Goal: Navigation & Orientation: Locate item on page

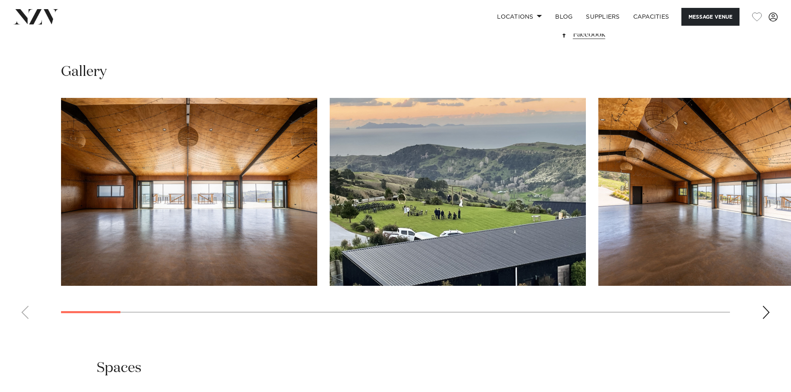
scroll to position [788, 0]
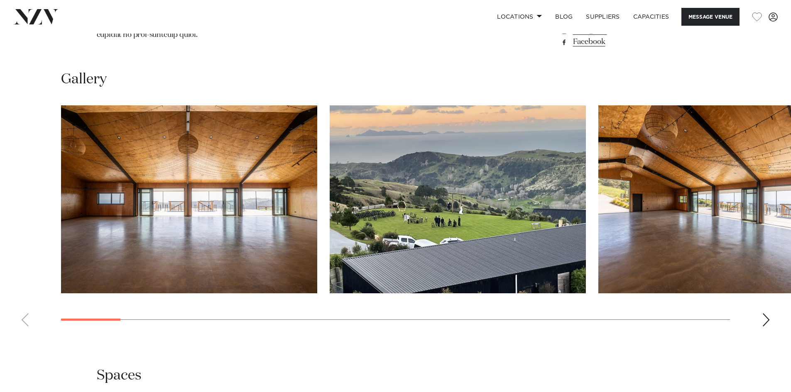
click at [481, 192] on img "2 / 28" at bounding box center [457, 199] width 256 height 188
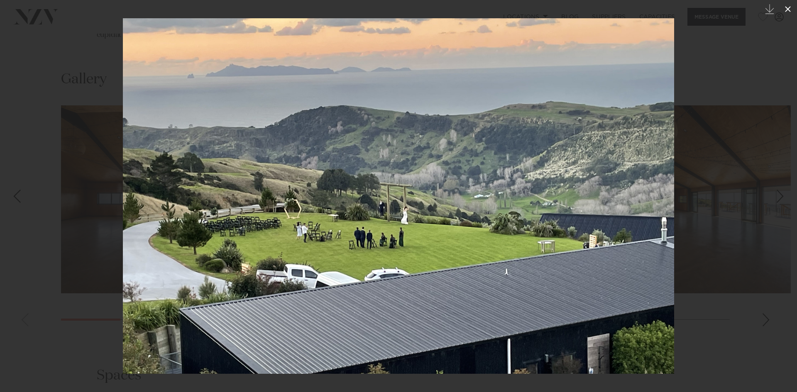
click at [786, 10] on icon at bounding box center [788, 9] width 10 height 10
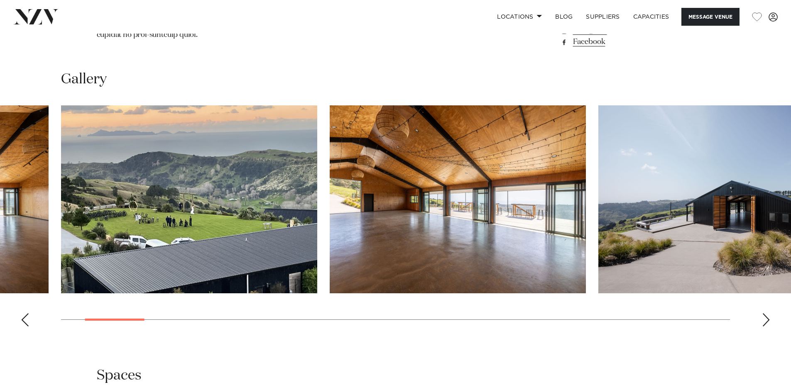
click at [765, 313] on div "Next slide" at bounding box center [765, 319] width 8 height 13
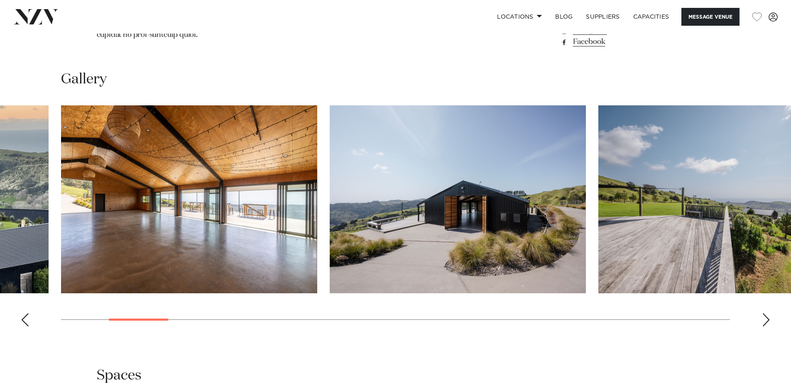
click at [765, 313] on div "Next slide" at bounding box center [765, 319] width 8 height 13
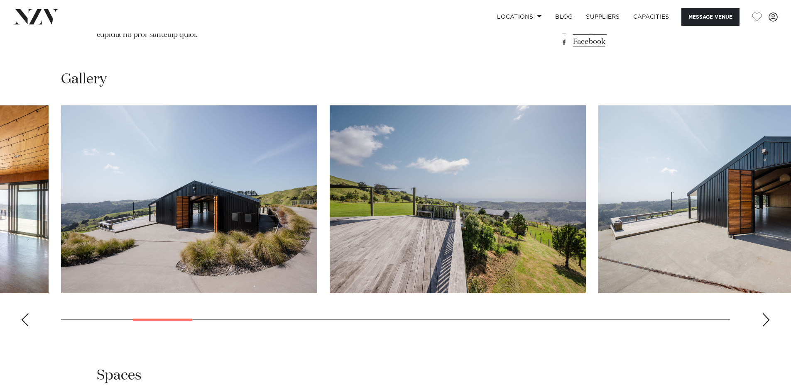
click at [765, 313] on div "Next slide" at bounding box center [765, 319] width 8 height 13
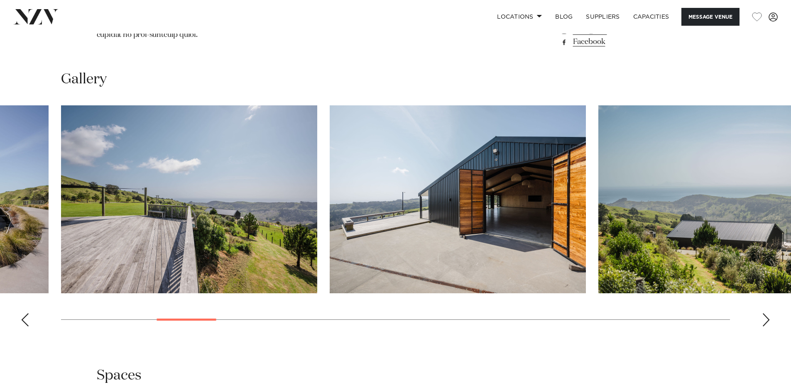
click at [765, 313] on div "Next slide" at bounding box center [765, 319] width 8 height 13
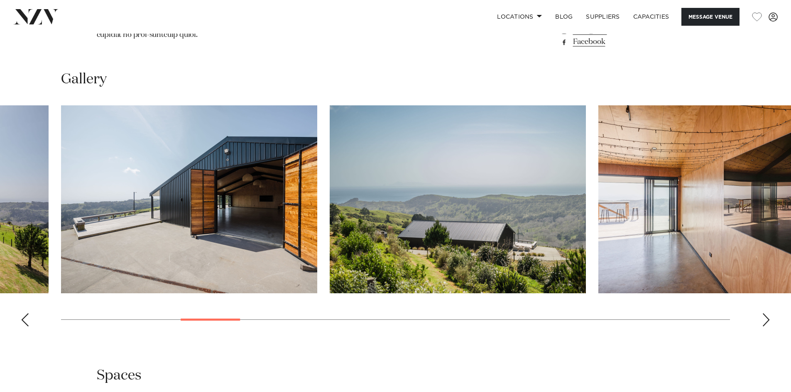
click at [765, 313] on div "Next slide" at bounding box center [765, 319] width 8 height 13
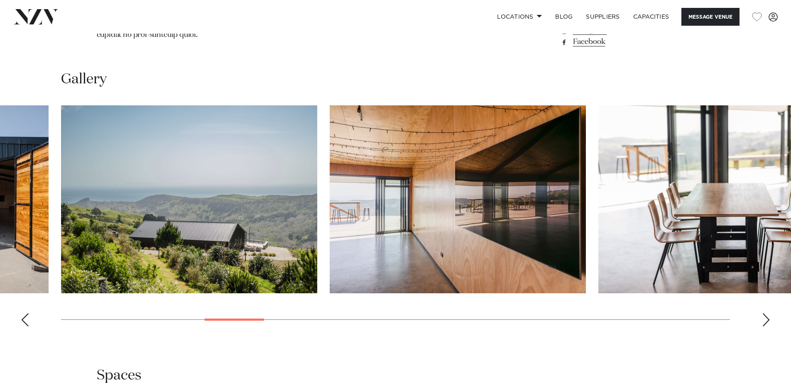
click at [765, 313] on div "Next slide" at bounding box center [765, 319] width 8 height 13
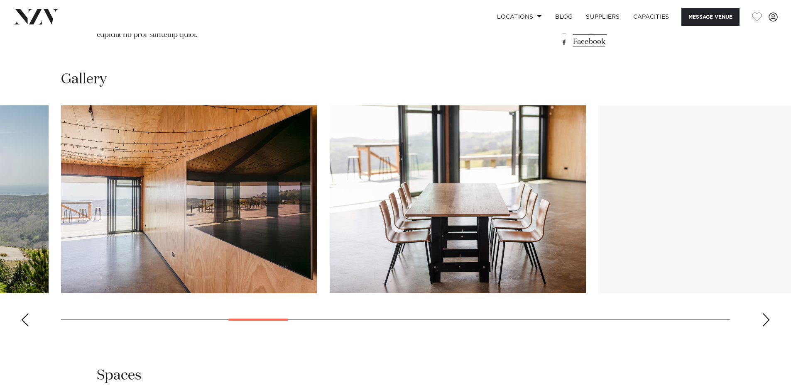
click at [765, 313] on div "Next slide" at bounding box center [765, 319] width 8 height 13
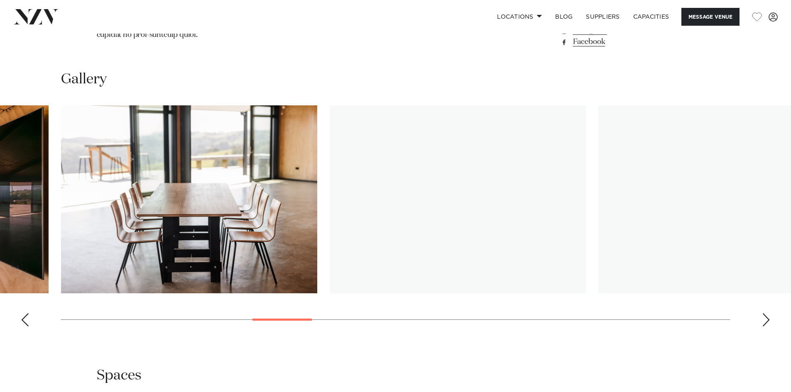
click at [765, 313] on div "Next slide" at bounding box center [765, 319] width 8 height 13
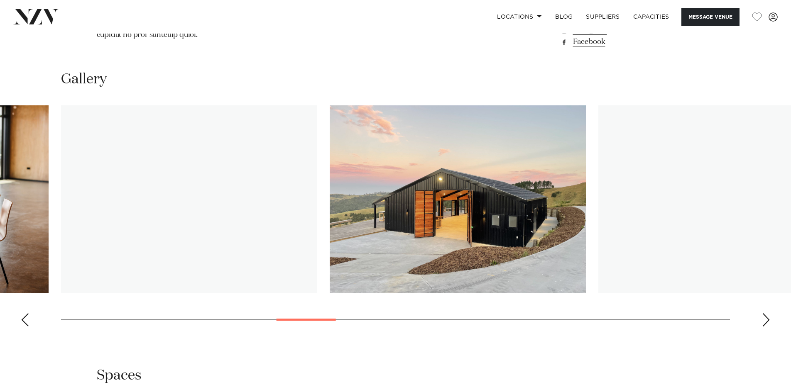
click at [765, 313] on div "Next slide" at bounding box center [765, 319] width 8 height 13
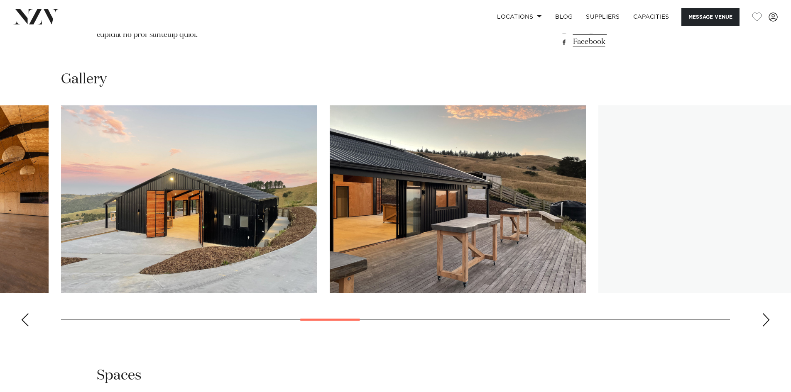
click at [765, 313] on div "Next slide" at bounding box center [765, 319] width 8 height 13
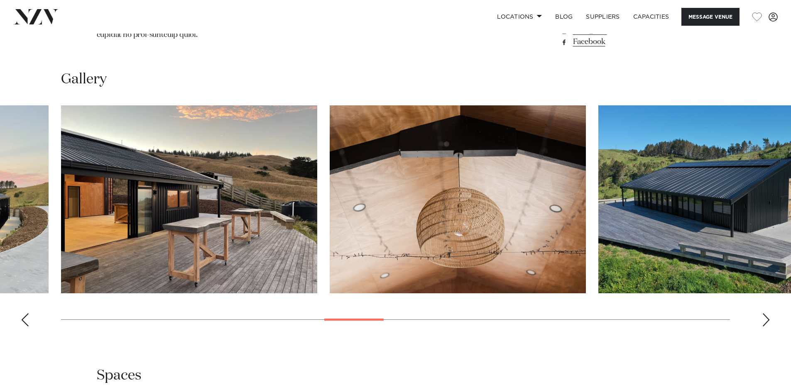
click at [765, 313] on div "Next slide" at bounding box center [765, 319] width 8 height 13
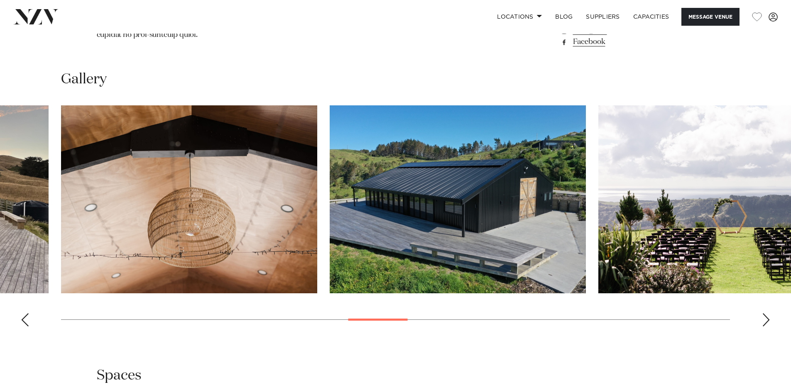
click at [765, 313] on div "Next slide" at bounding box center [765, 319] width 8 height 13
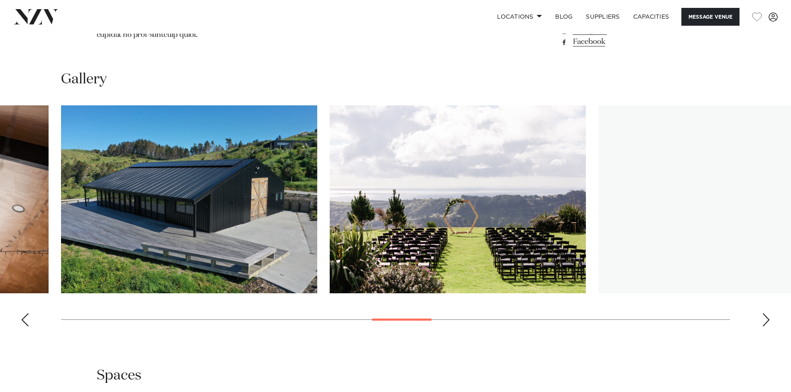
click at [765, 313] on div "Next slide" at bounding box center [765, 319] width 8 height 13
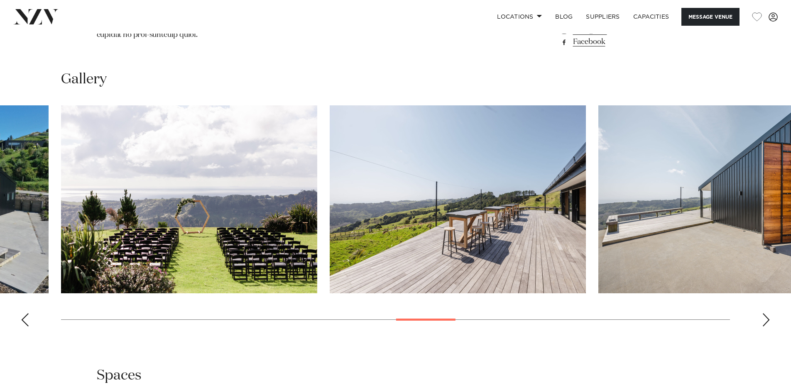
click at [765, 313] on div "Next slide" at bounding box center [765, 319] width 8 height 13
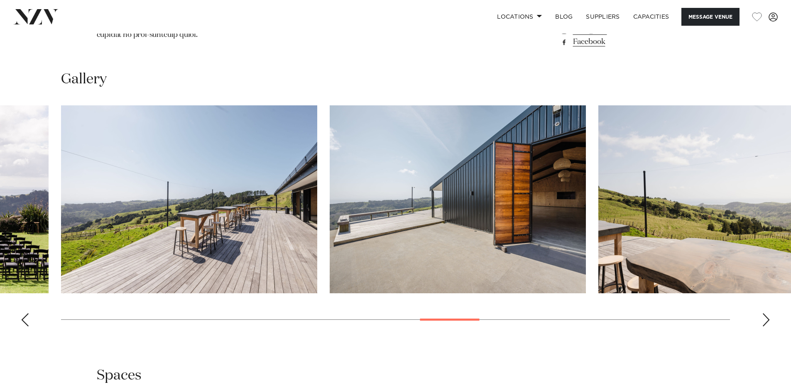
click at [765, 313] on div "Next slide" at bounding box center [765, 319] width 8 height 13
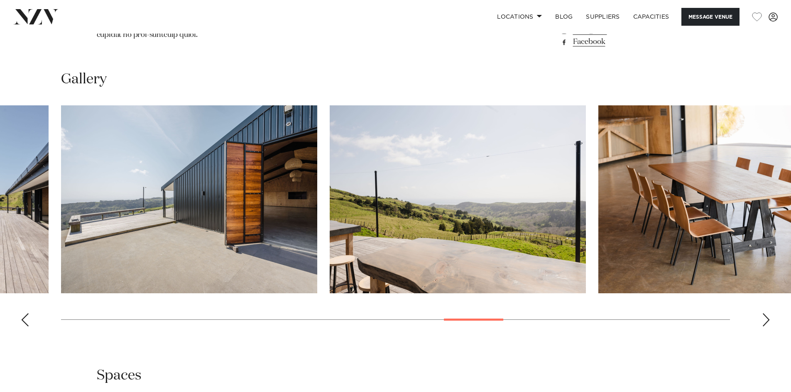
click at [765, 313] on div "Next slide" at bounding box center [765, 319] width 8 height 13
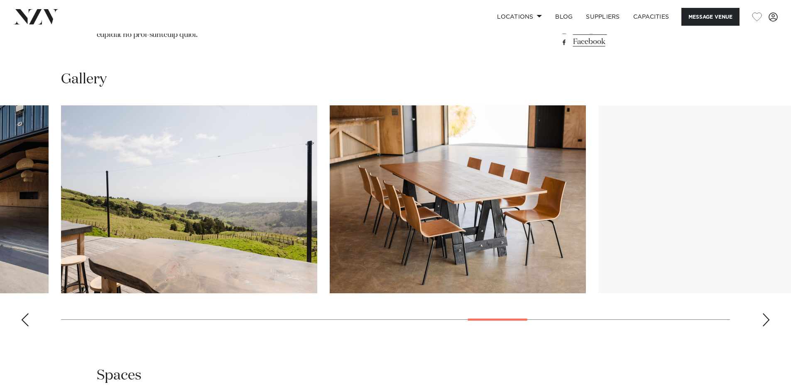
click at [765, 313] on div "Next slide" at bounding box center [765, 319] width 8 height 13
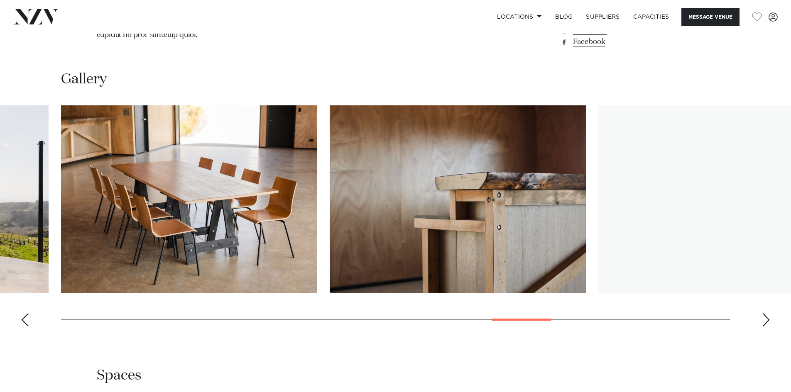
click at [765, 313] on div "Next slide" at bounding box center [765, 319] width 8 height 13
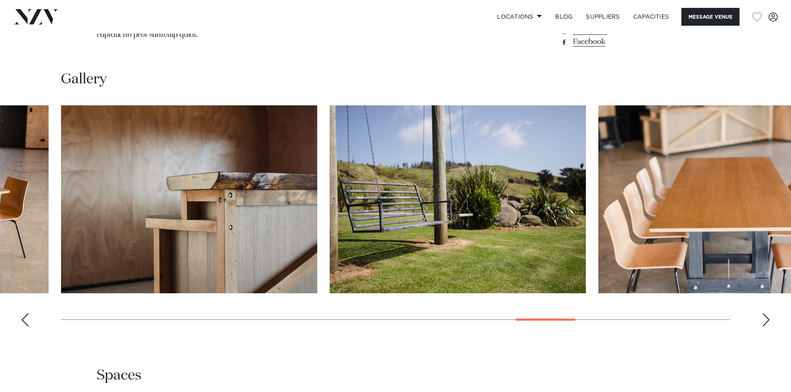
click at [765, 313] on div "Next slide" at bounding box center [765, 319] width 8 height 13
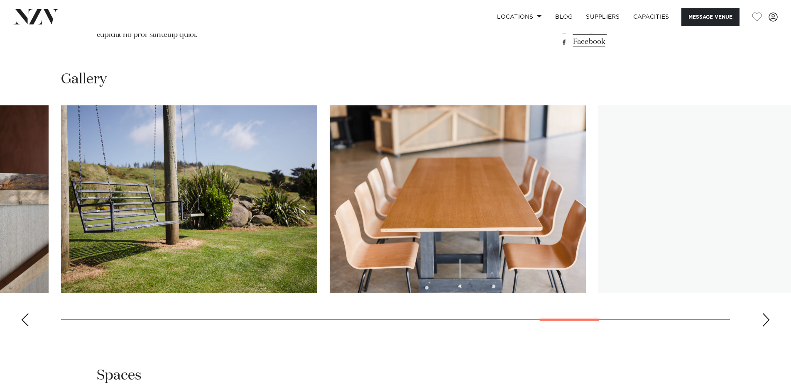
click at [765, 313] on div "Next slide" at bounding box center [765, 319] width 8 height 13
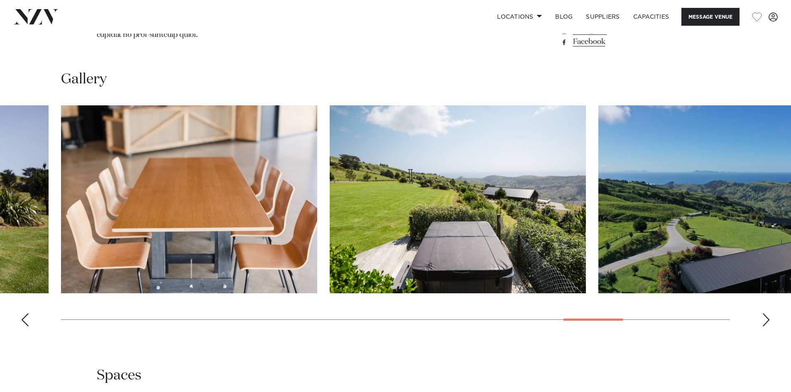
click at [765, 313] on div "Next slide" at bounding box center [765, 319] width 8 height 13
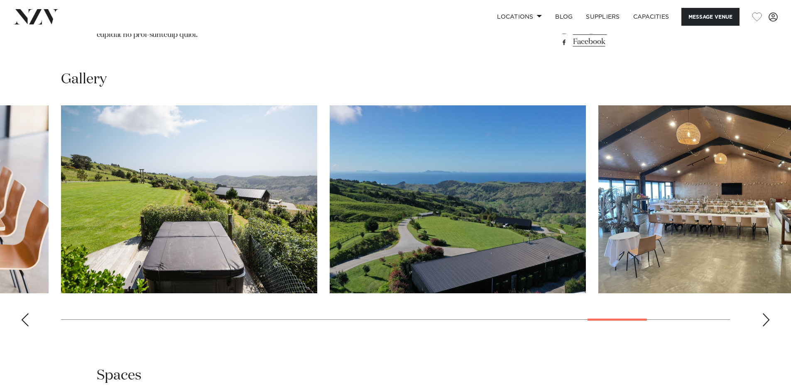
click at [765, 313] on div "Next slide" at bounding box center [765, 319] width 8 height 13
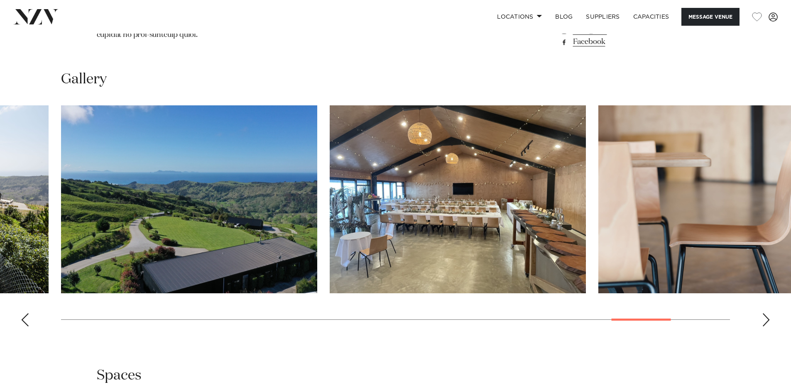
click at [765, 313] on div "Next slide" at bounding box center [765, 319] width 8 height 13
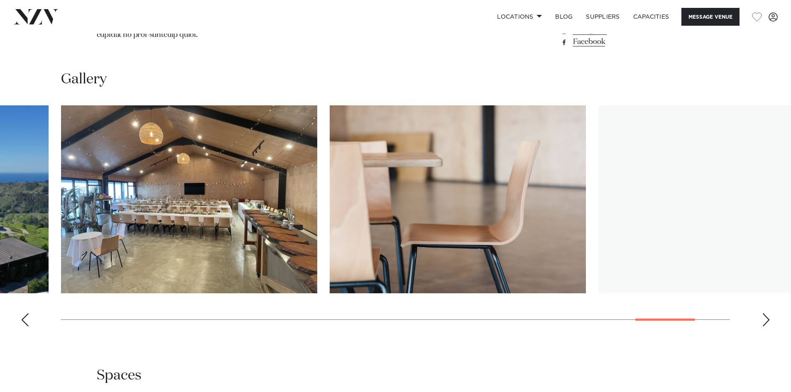
click at [765, 313] on div "Next slide" at bounding box center [765, 319] width 8 height 13
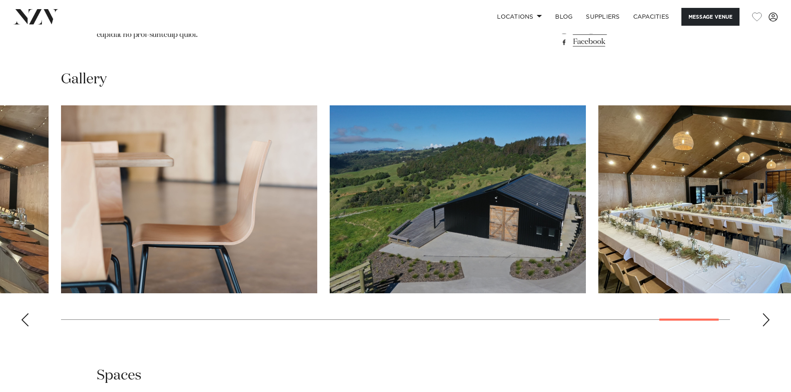
click at [765, 313] on div "Next slide" at bounding box center [765, 319] width 8 height 13
